Goal: Task Accomplishment & Management: Manage account settings

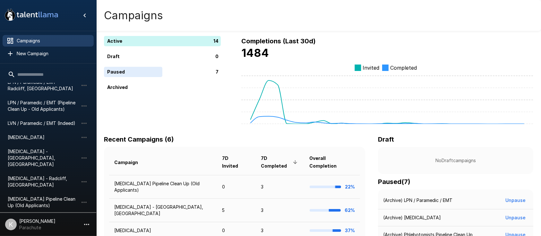
scroll to position [122, 0]
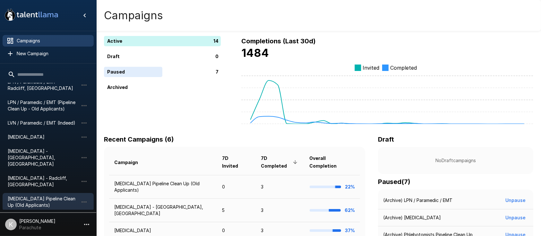
click at [26, 195] on span "[MEDICAL_DATA] Pipeline Clean Up (Old Applicants)" at bounding box center [43, 201] width 71 height 13
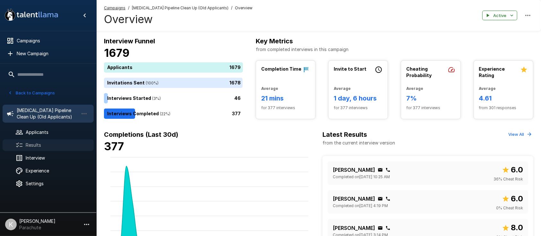
click at [56, 139] on div "Results" at bounding box center [48, 145] width 91 height 12
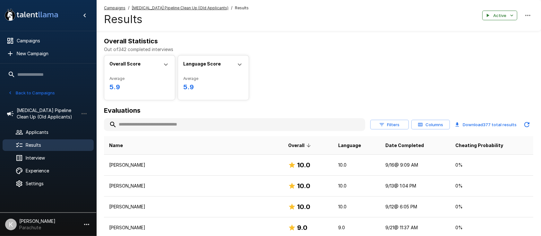
click at [146, 127] on input "text" at bounding box center [234, 125] width 261 height 12
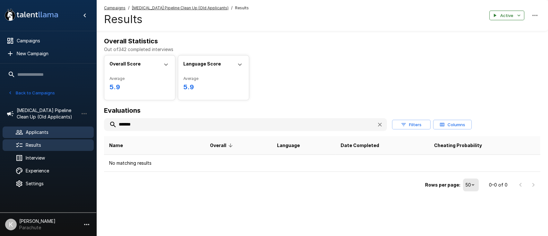
type input "*******"
click at [42, 132] on span "Applicants" at bounding box center [57, 132] width 63 height 6
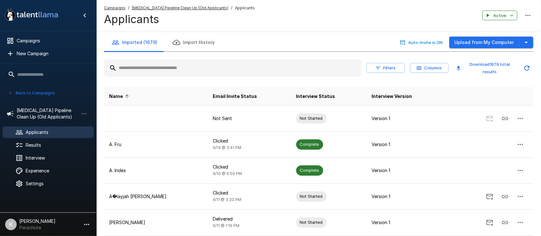
click at [134, 71] on input "text" at bounding box center [232, 68] width 257 height 12
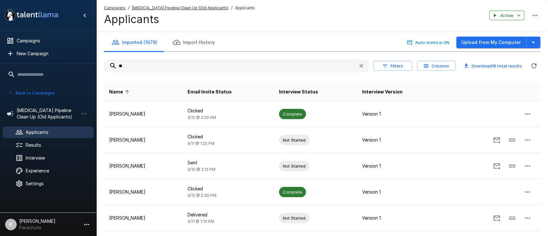
type input "*"
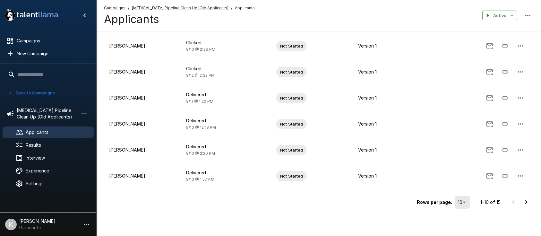
scroll to position [172, 0]
type input "******"
click at [527, 200] on icon "Go to next page" at bounding box center [526, 203] width 8 height 8
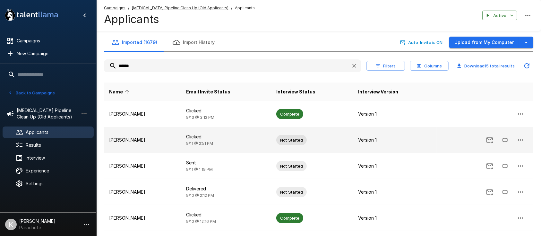
scroll to position [42, 0]
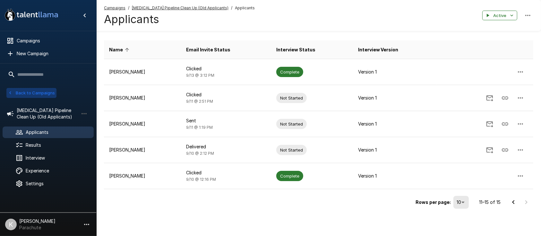
click at [12, 94] on icon "button" at bounding box center [10, 93] width 6 height 6
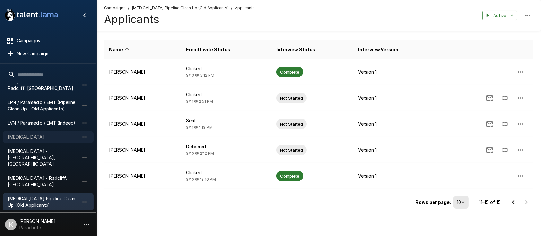
click at [23, 137] on span "[MEDICAL_DATA]" at bounding box center [43, 137] width 71 height 6
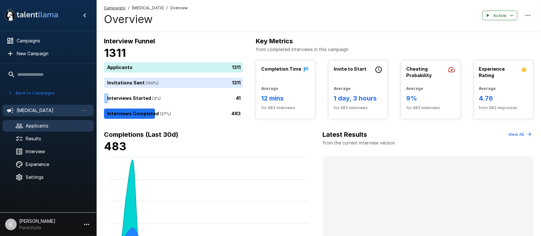
click at [41, 128] on span "Applicants" at bounding box center [57, 126] width 63 height 6
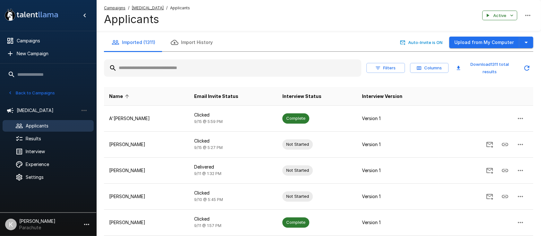
click at [142, 72] on input "text" at bounding box center [232, 68] width 257 height 12
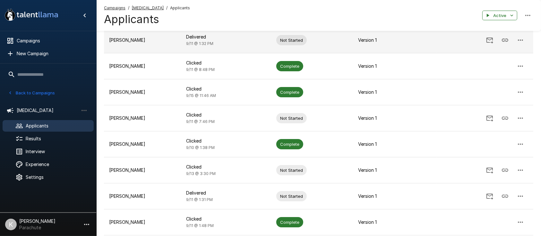
scroll to position [172, 0]
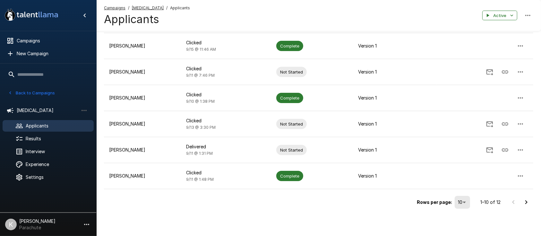
type input "******"
click at [525, 203] on icon "Go to next page" at bounding box center [526, 202] width 8 height 8
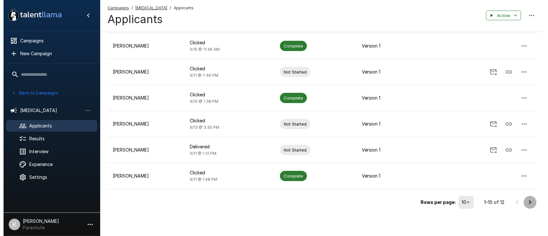
scroll to position [0, 0]
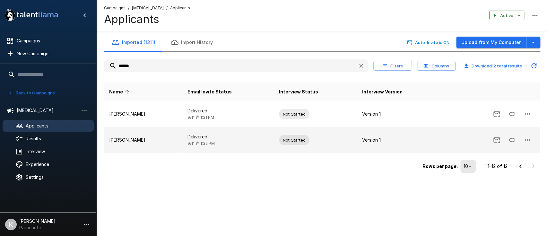
click at [123, 140] on p "[PERSON_NAME]" at bounding box center [143, 140] width 68 height 6
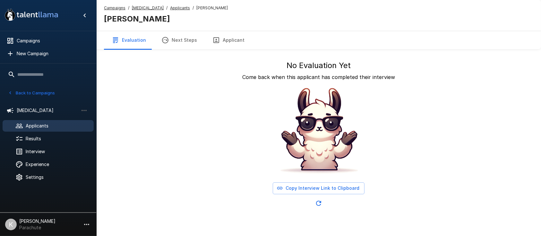
click at [293, 188] on button "Copy Interview Link to Clipboard" at bounding box center [319, 188] width 92 height 12
click at [170, 7] on u "Applicants" at bounding box center [180, 7] width 20 height 5
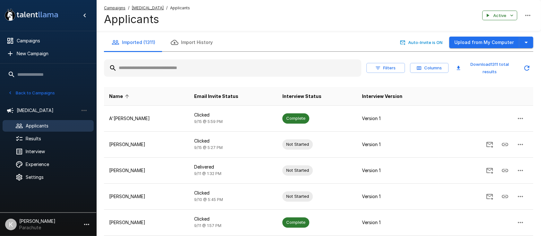
click at [150, 69] on input "text" at bounding box center [232, 68] width 257 height 12
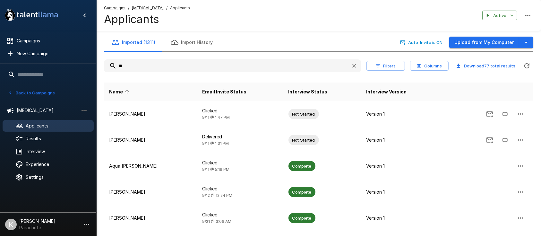
type input "*"
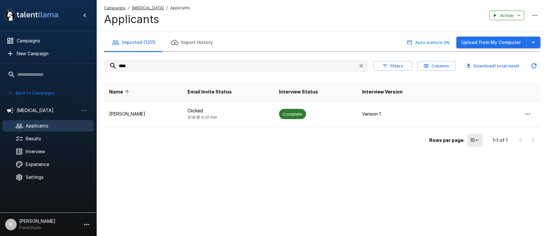
type input "****"
click at [36, 91] on button "Back to Campaigns" at bounding box center [31, 93] width 50 height 10
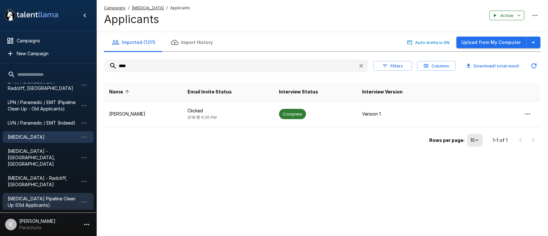
click at [34, 195] on span "[MEDICAL_DATA] Pipeline Clean Up (Old Applicants)" at bounding box center [43, 201] width 71 height 13
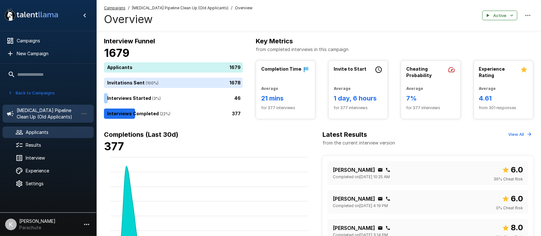
click at [39, 131] on span "Applicants" at bounding box center [57, 132] width 63 height 6
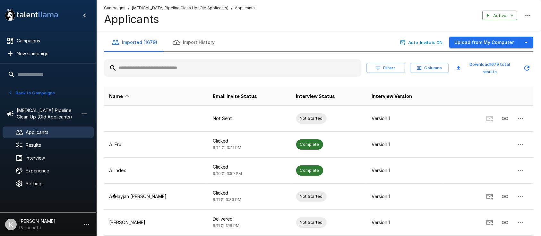
click at [137, 66] on input "text" at bounding box center [232, 68] width 257 height 12
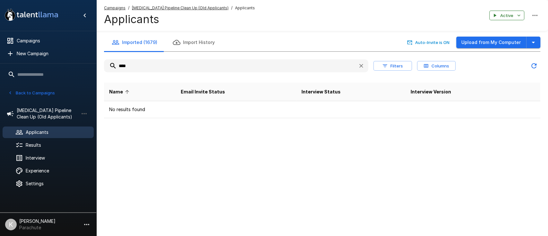
type input "****"
click at [27, 94] on button "Back to Campaigns" at bounding box center [31, 93] width 50 height 10
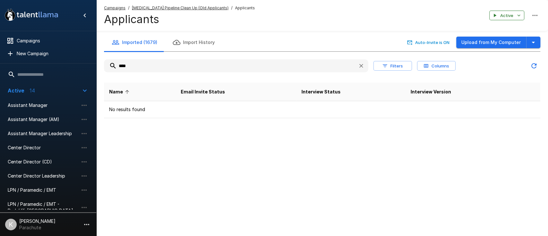
scroll to position [123, 0]
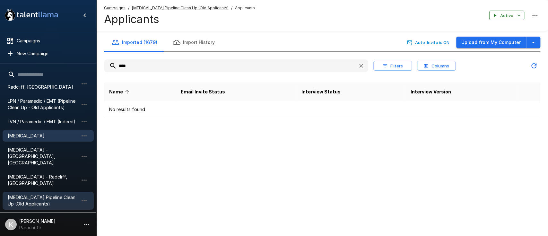
click at [18, 135] on span "[MEDICAL_DATA]" at bounding box center [43, 135] width 71 height 6
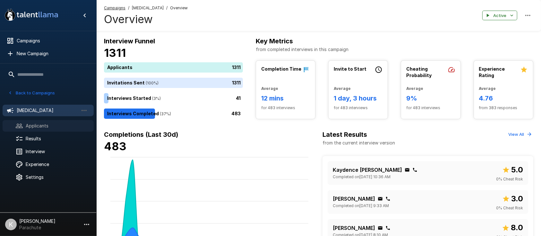
click at [35, 125] on span "Applicants" at bounding box center [57, 126] width 63 height 6
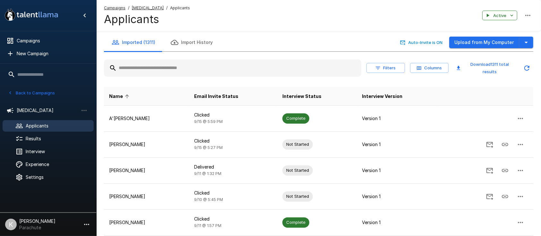
click at [149, 68] on input "text" at bounding box center [232, 68] width 257 height 12
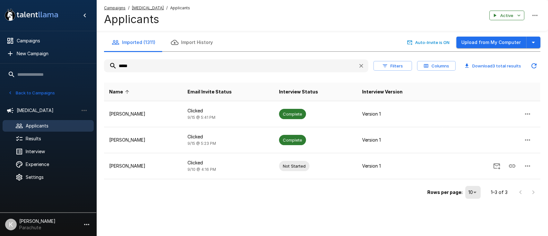
type input "*****"
